Goal: Transaction & Acquisition: Subscribe to service/newsletter

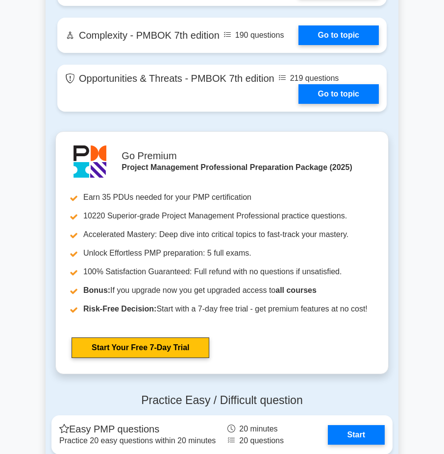
scroll to position [2595, 0]
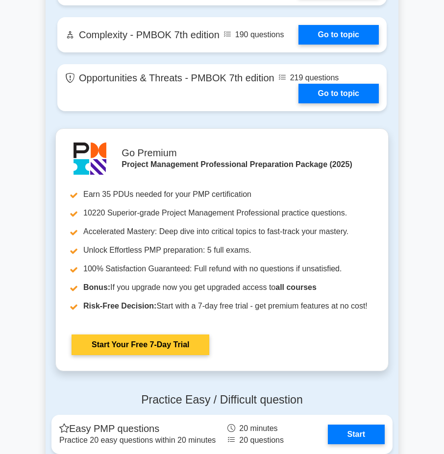
click at [135, 343] on link "Start Your Free 7-Day Trial" at bounding box center [140, 344] width 138 height 21
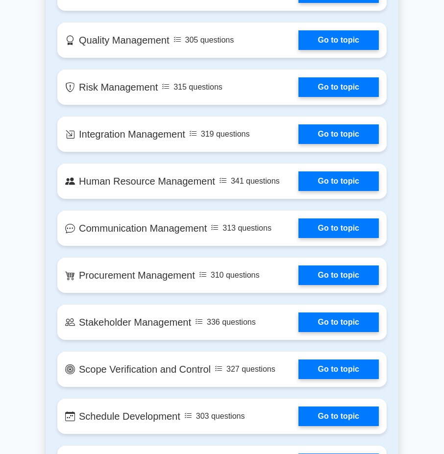
scroll to position [801, 0]
